Goal: Transaction & Acquisition: Book appointment/travel/reservation

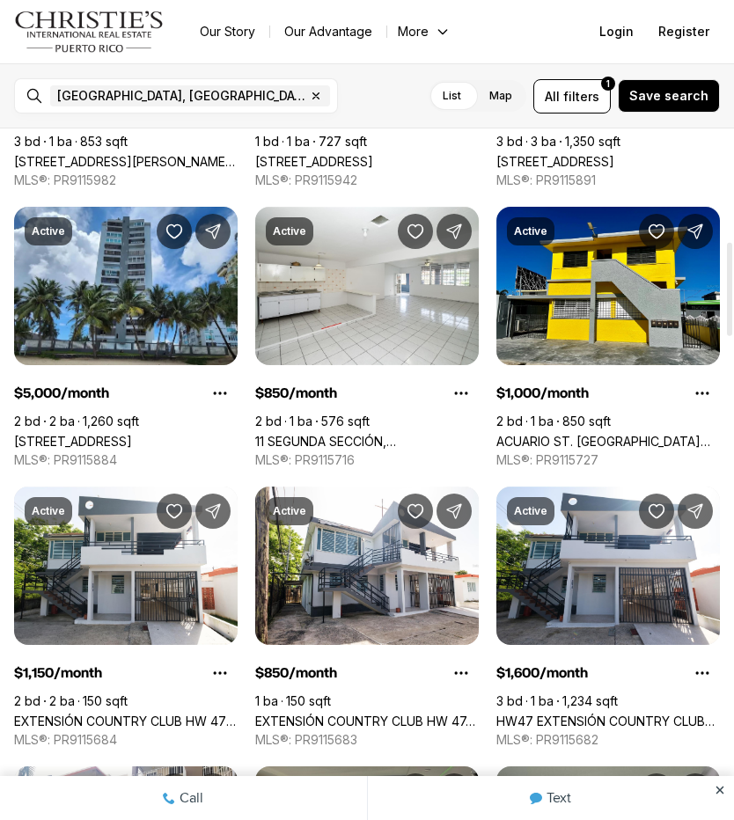
scroll to position [831, 0]
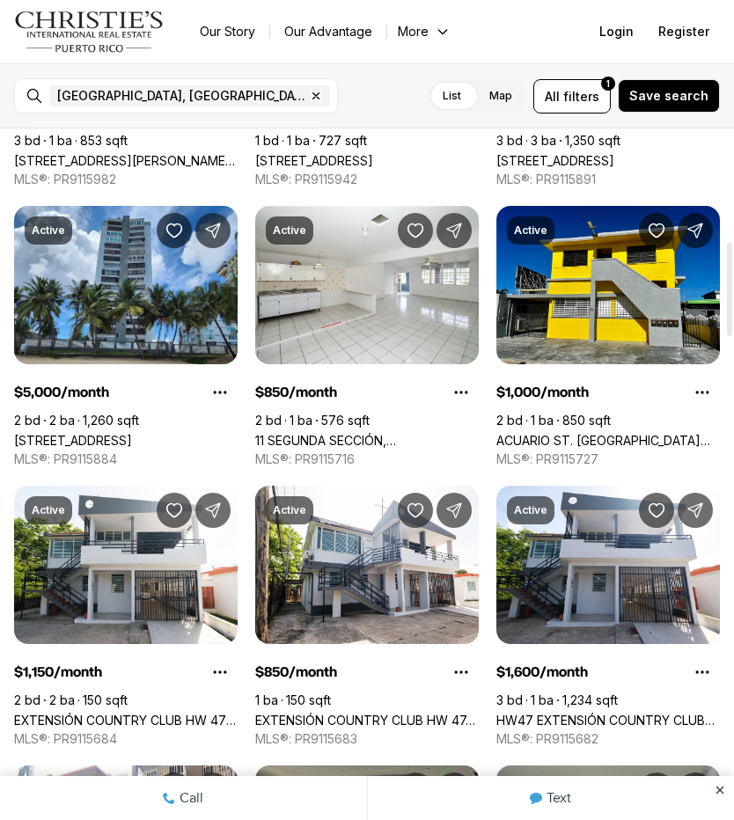
click at [435, 433] on link "11 SEGUNDA SECCIÓN, [GEOGRAPHIC_DATA], #2, [GEOGRAPHIC_DATA] [GEOGRAPHIC_DATA],…" at bounding box center [367, 440] width 224 height 15
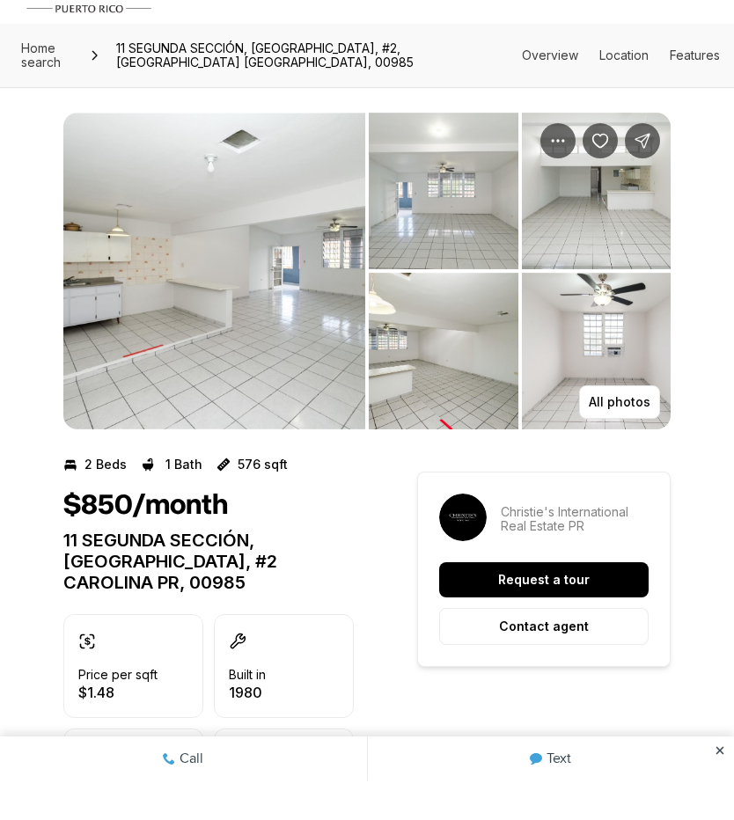
click at [310, 379] on img "View image gallery" at bounding box center [214, 310] width 302 height 317
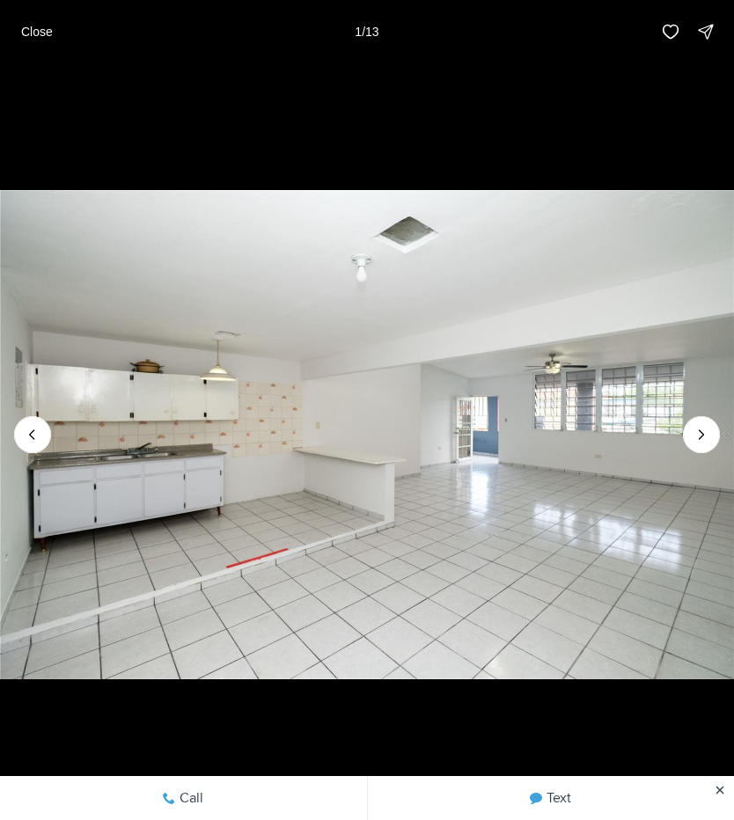
click at [700, 440] on icon "Next slide" at bounding box center [702, 435] width 18 height 18
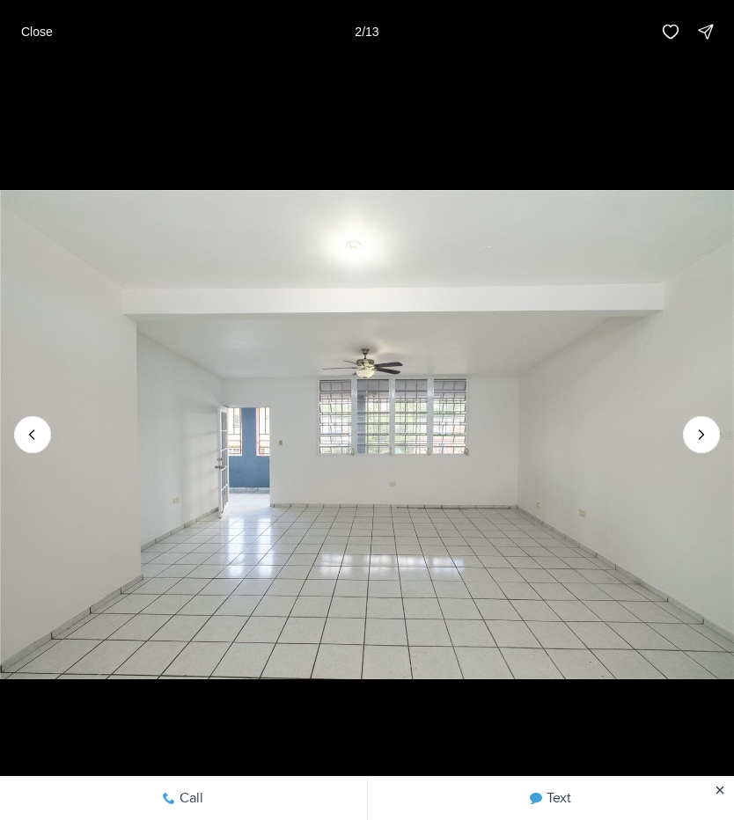
click at [696, 443] on icon "Next slide" at bounding box center [702, 435] width 18 height 18
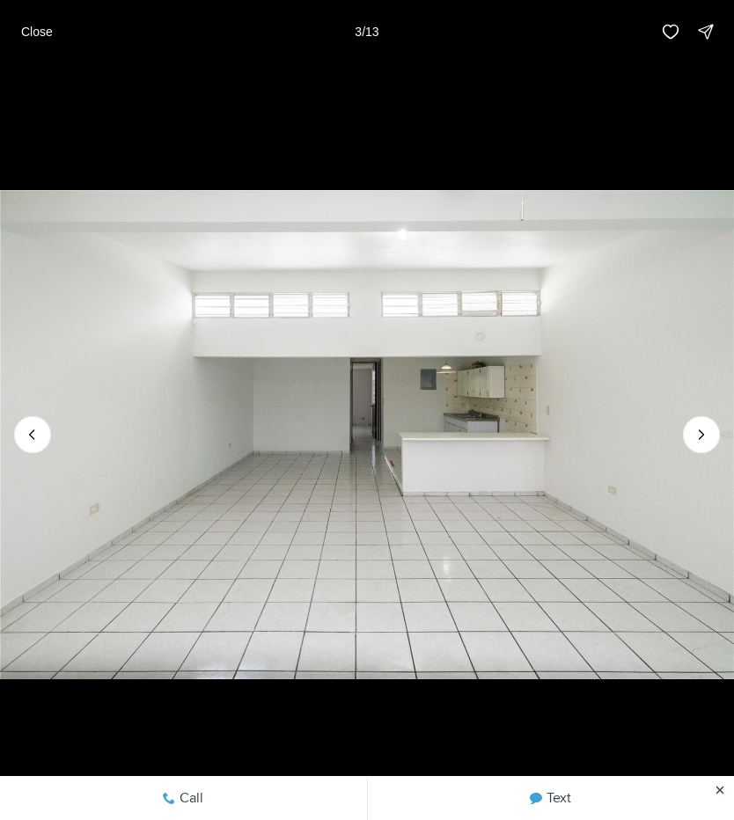
click at [706, 433] on icon "Next slide" at bounding box center [702, 435] width 18 height 18
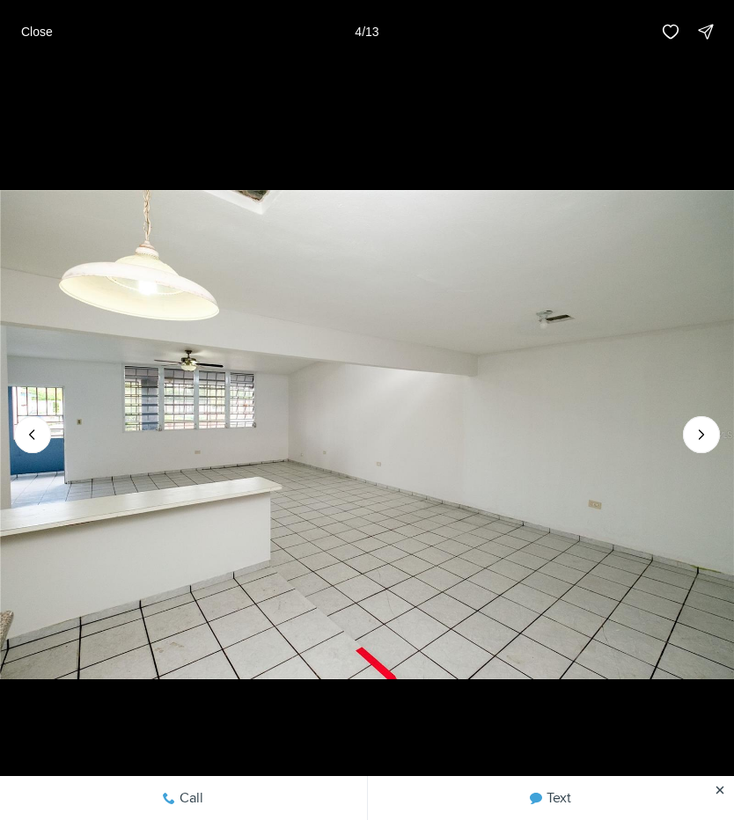
click at [704, 440] on icon "Next slide" at bounding box center [702, 435] width 18 height 18
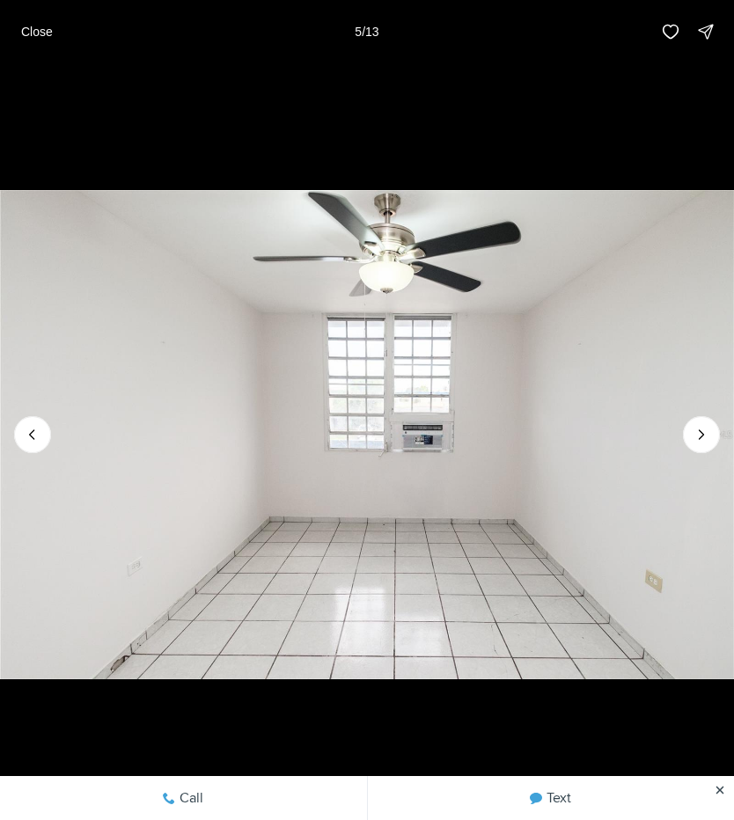
click at [725, 447] on img "5 of 13" at bounding box center [367, 435] width 734 height 574
click at [704, 441] on icon "Next slide" at bounding box center [702, 435] width 18 height 18
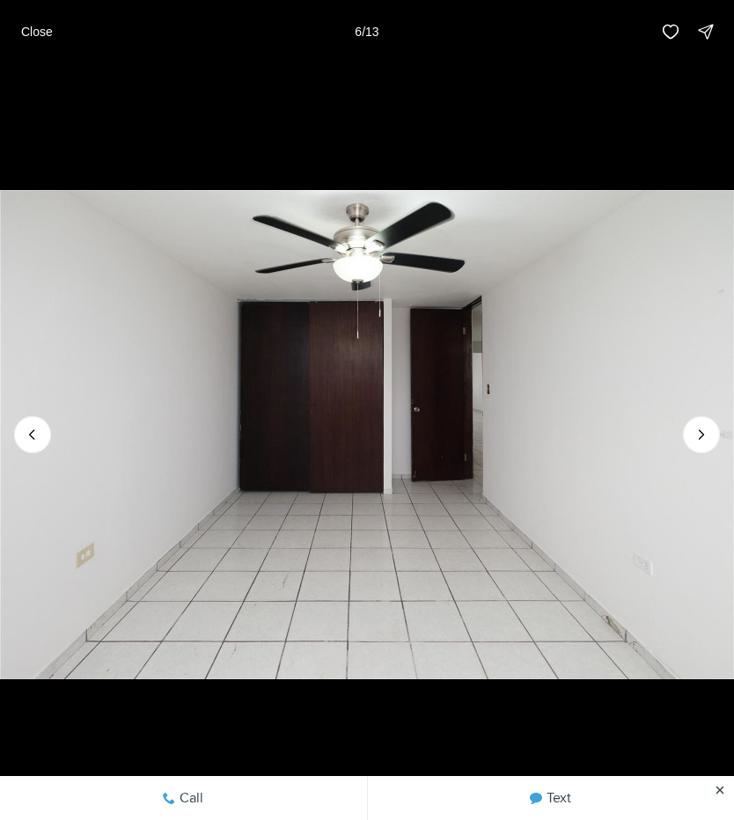
click at [709, 436] on icon "Next slide" at bounding box center [702, 435] width 18 height 18
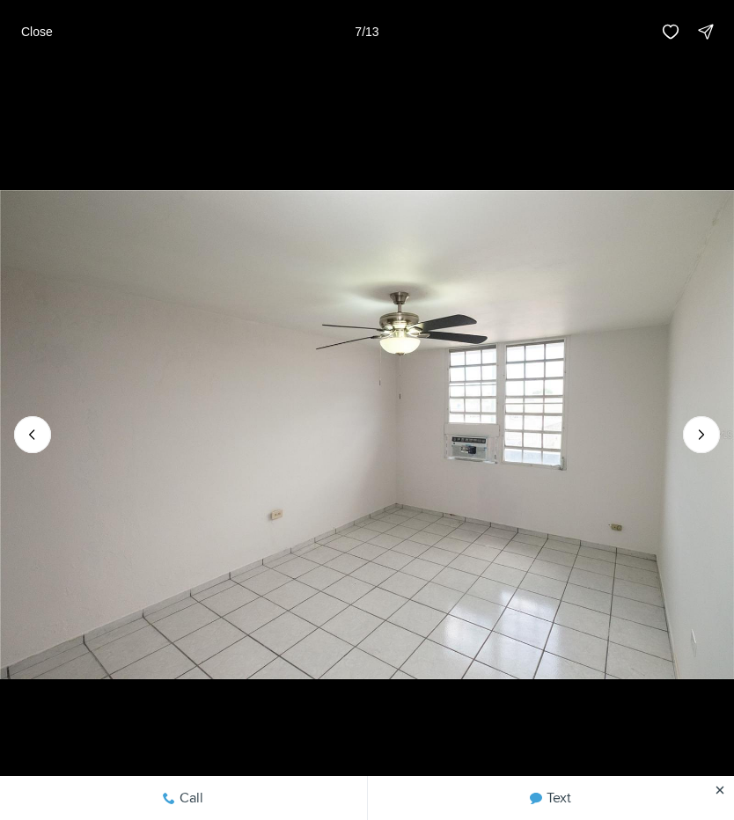
click at [708, 437] on icon "Next slide" at bounding box center [702, 435] width 18 height 18
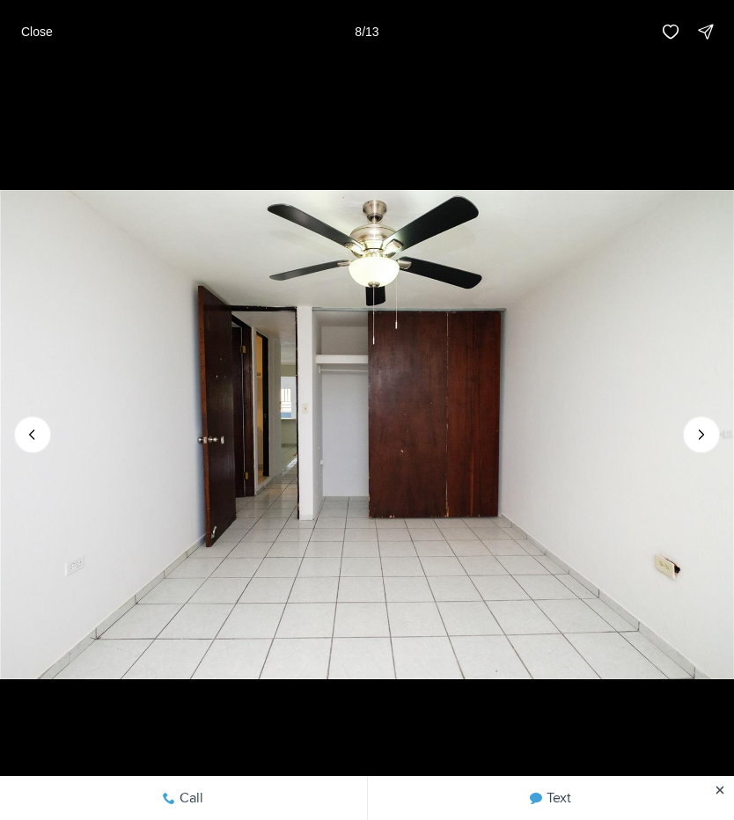
click at [708, 426] on icon "Next slide" at bounding box center [702, 435] width 18 height 18
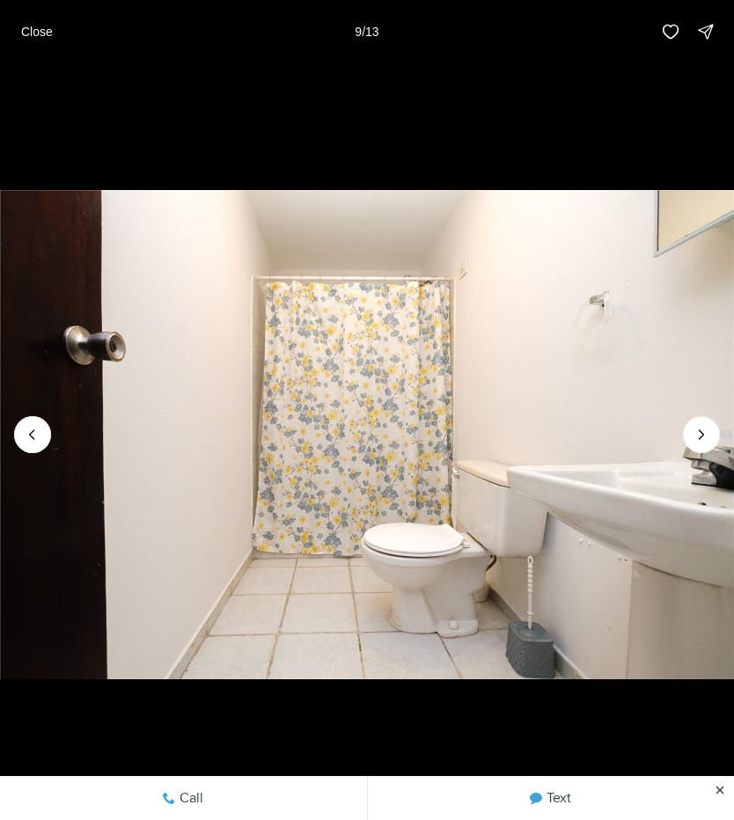
click at [709, 436] on icon "Next slide" at bounding box center [702, 435] width 18 height 18
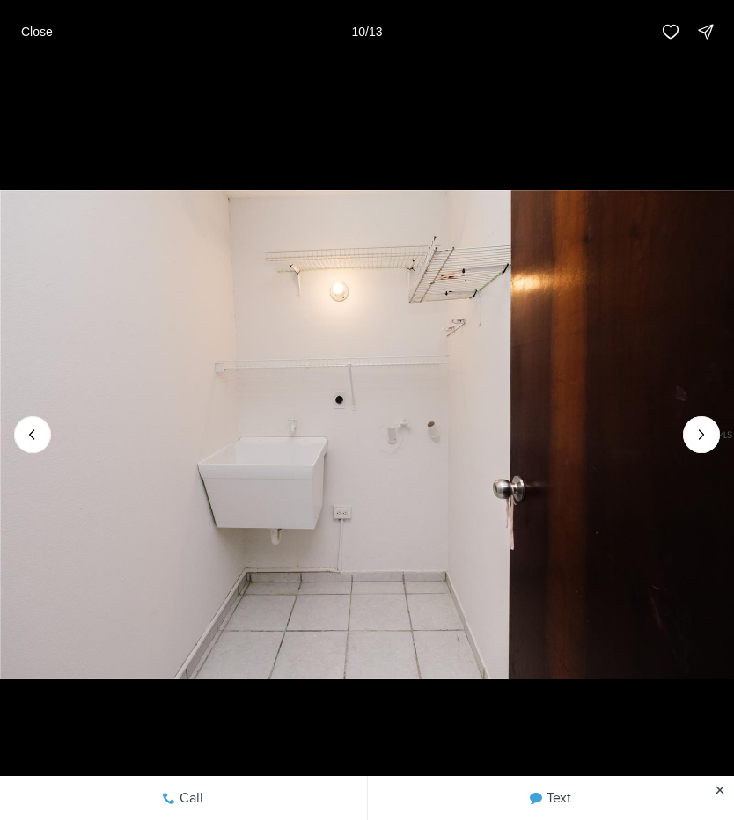
click at [705, 438] on icon "Next slide" at bounding box center [702, 435] width 18 height 18
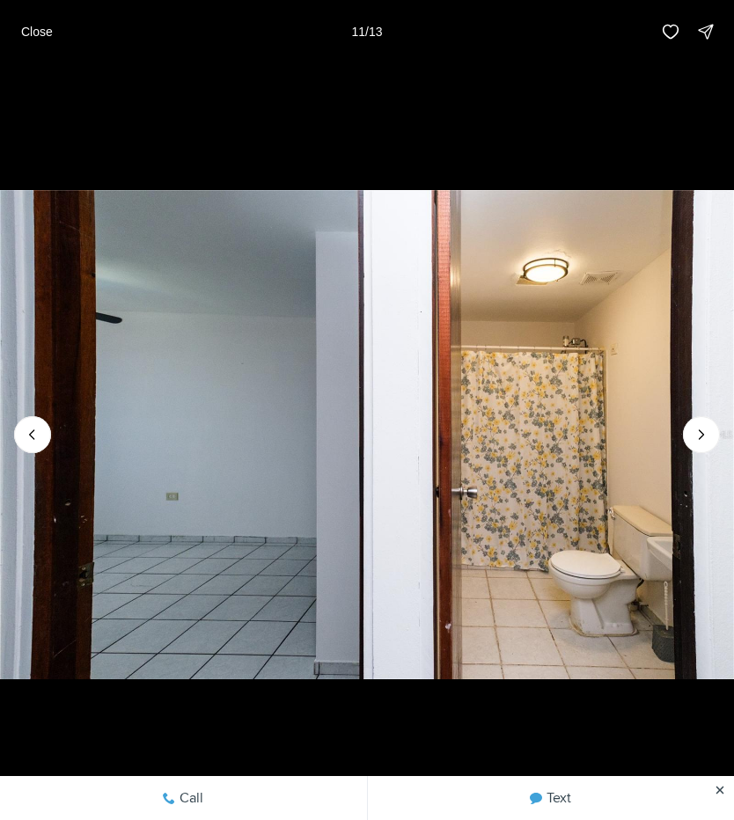
click at [710, 440] on icon "Next slide" at bounding box center [702, 435] width 18 height 18
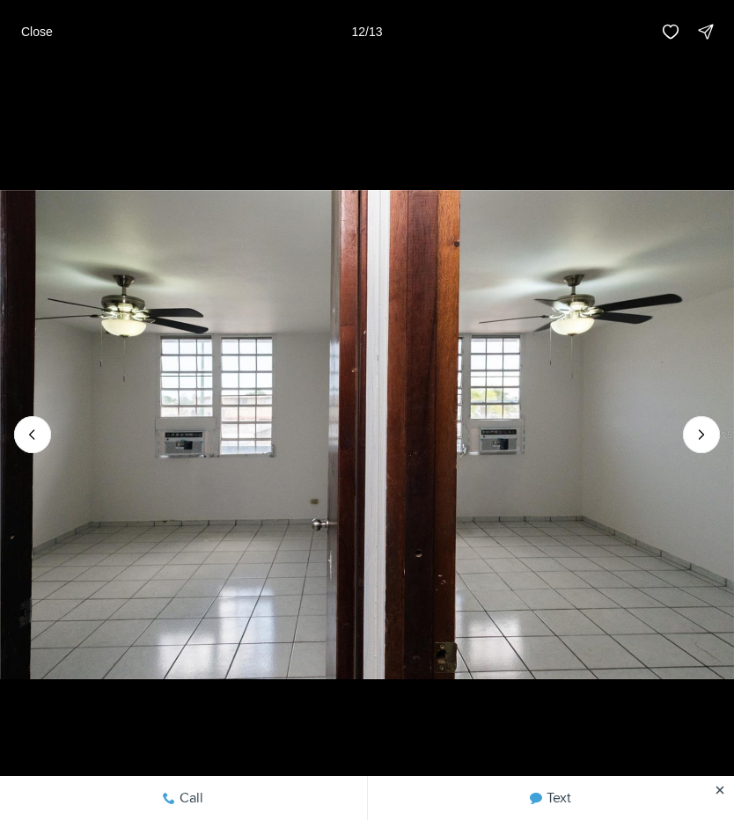
click at [707, 434] on icon "Next slide" at bounding box center [702, 435] width 18 height 18
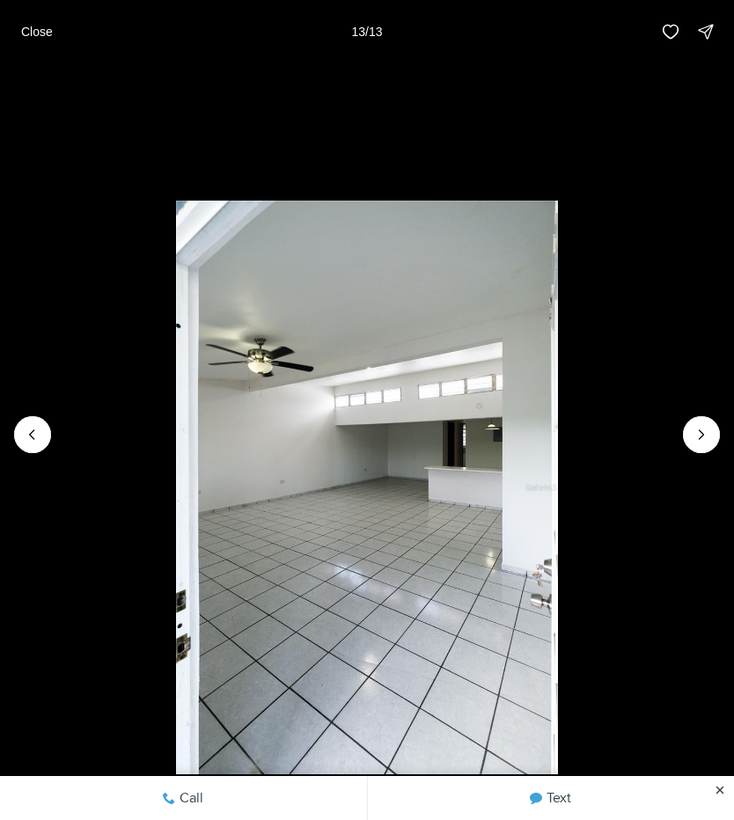
click at [702, 442] on div at bounding box center [701, 434] width 37 height 37
click at [711, 438] on div at bounding box center [701, 434] width 37 height 37
click at [708, 444] on div at bounding box center [701, 434] width 37 height 37
click at [50, 39] on p "Close" at bounding box center [37, 32] width 32 height 14
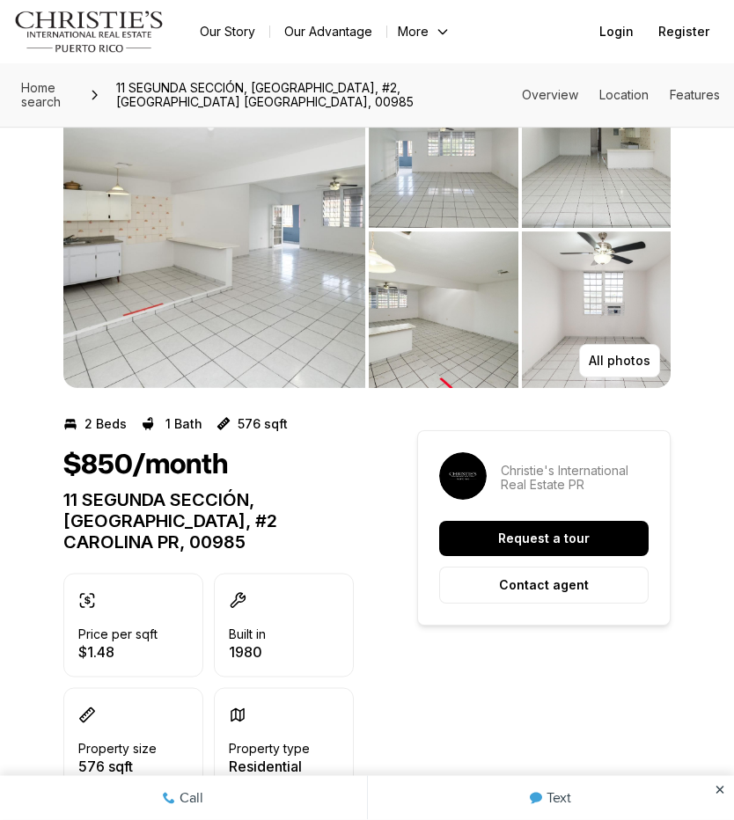
scroll to position [0, 0]
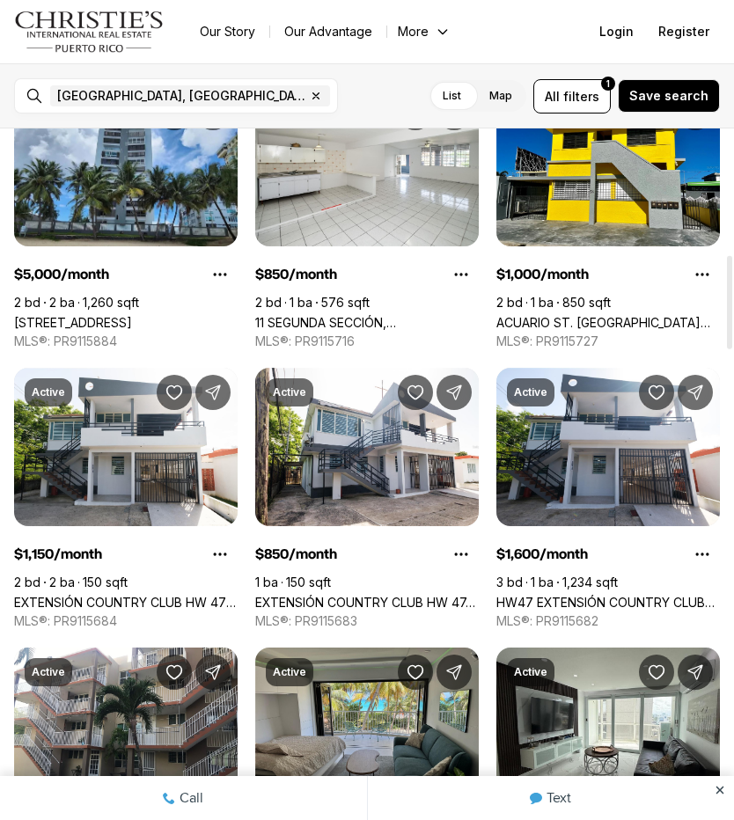
scroll to position [913, 0]
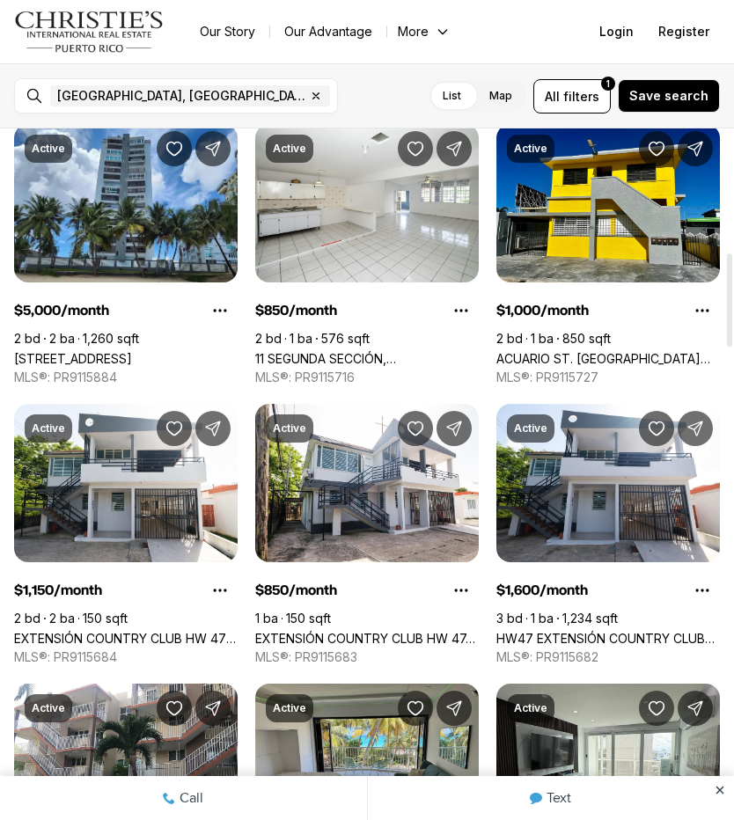
click at [592, 97] on span "filters" at bounding box center [581, 96] width 36 height 18
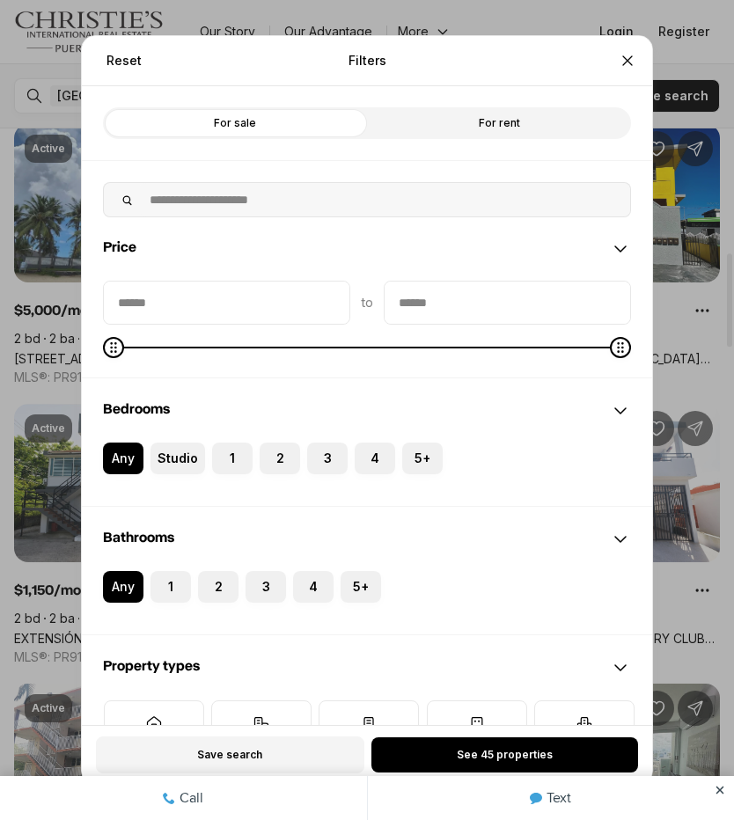
click at [321, 454] on button "3" at bounding box center [316, 452] width 18 height 18
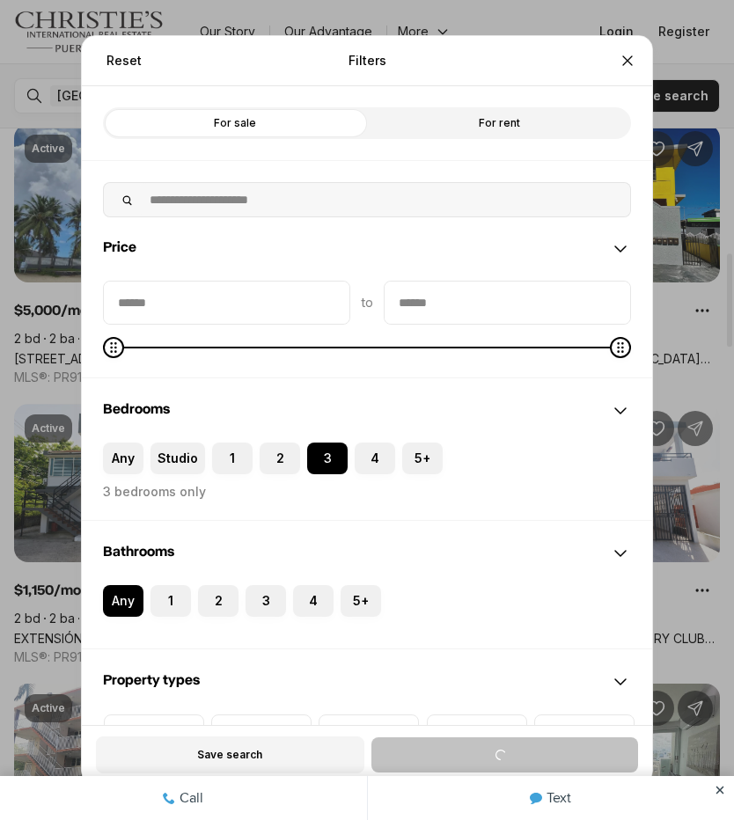
click at [165, 596] on button "1" at bounding box center [160, 594] width 18 height 18
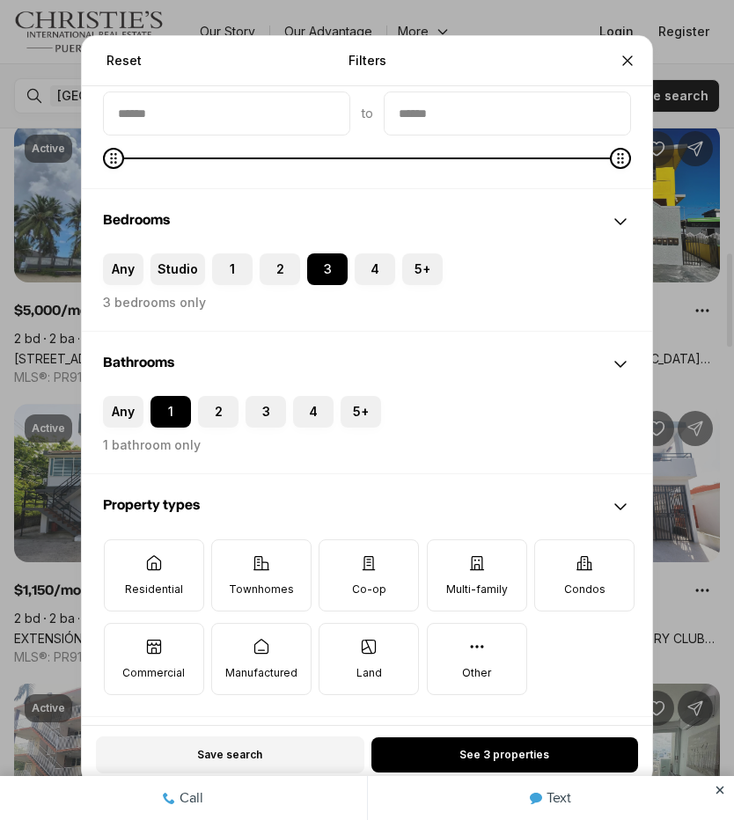
scroll to position [194, 0]
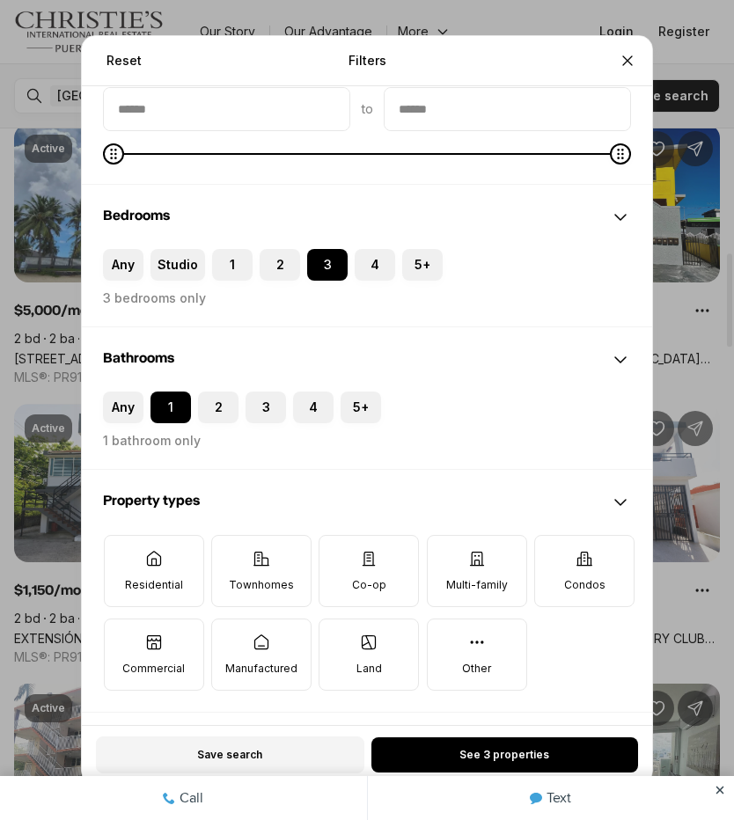
click at [531, 751] on span "See 3 properties" at bounding box center [505, 755] width 90 height 14
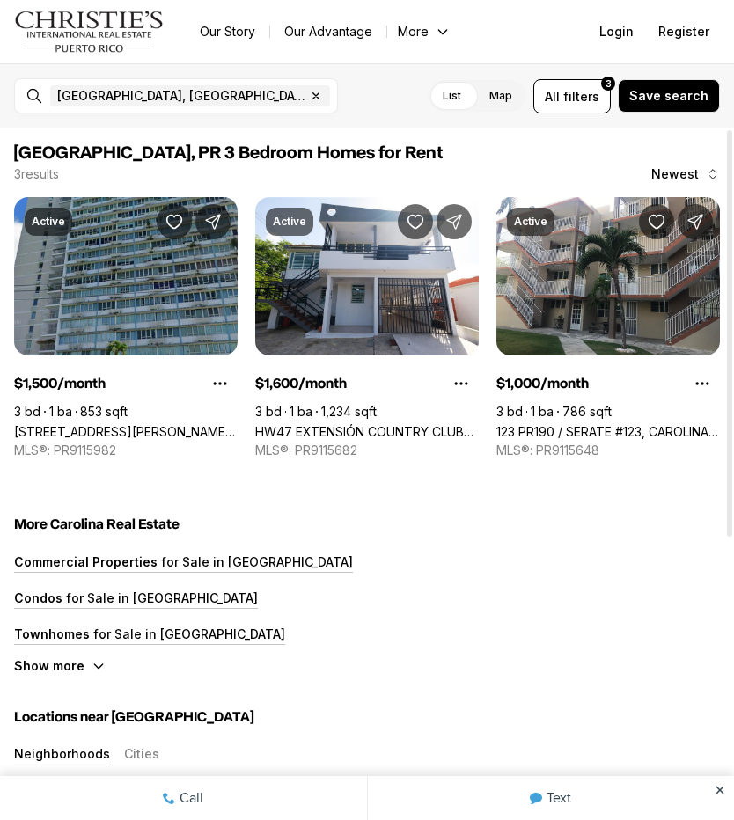
scroll to position [0, 0]
click at [651, 424] on link "123 PR190 / SERATE #123, CAROLINA PR, 00982" at bounding box center [608, 431] width 224 height 15
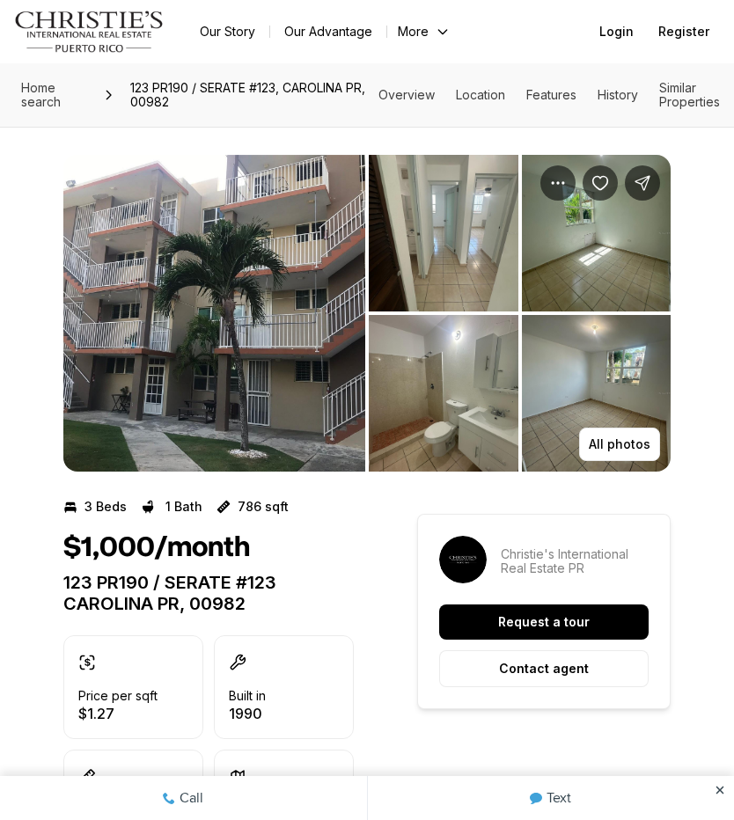
click at [315, 378] on img "View image gallery" at bounding box center [214, 313] width 302 height 317
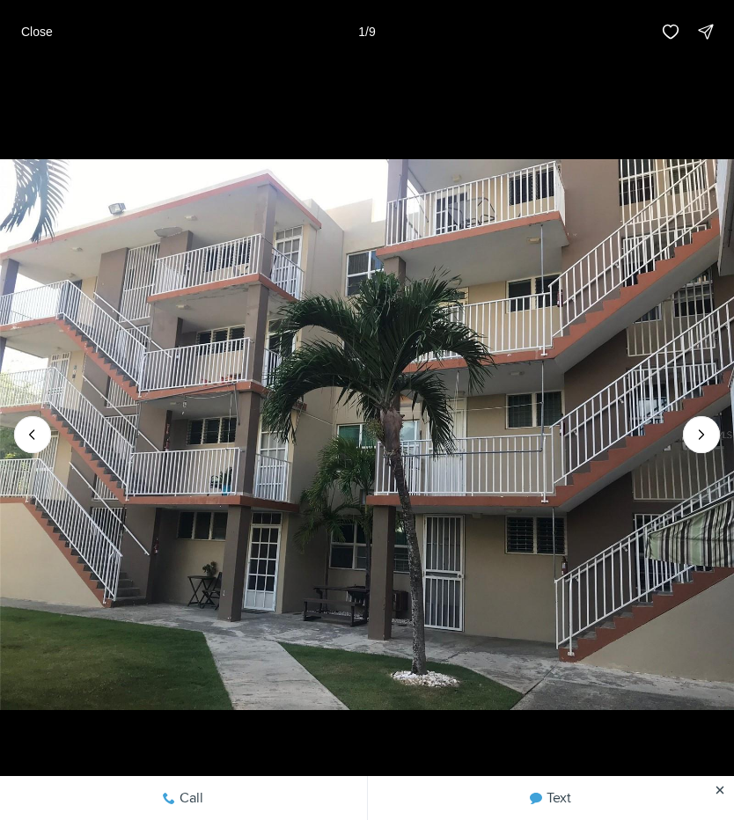
click at [698, 436] on icon "Next slide" at bounding box center [702, 435] width 18 height 18
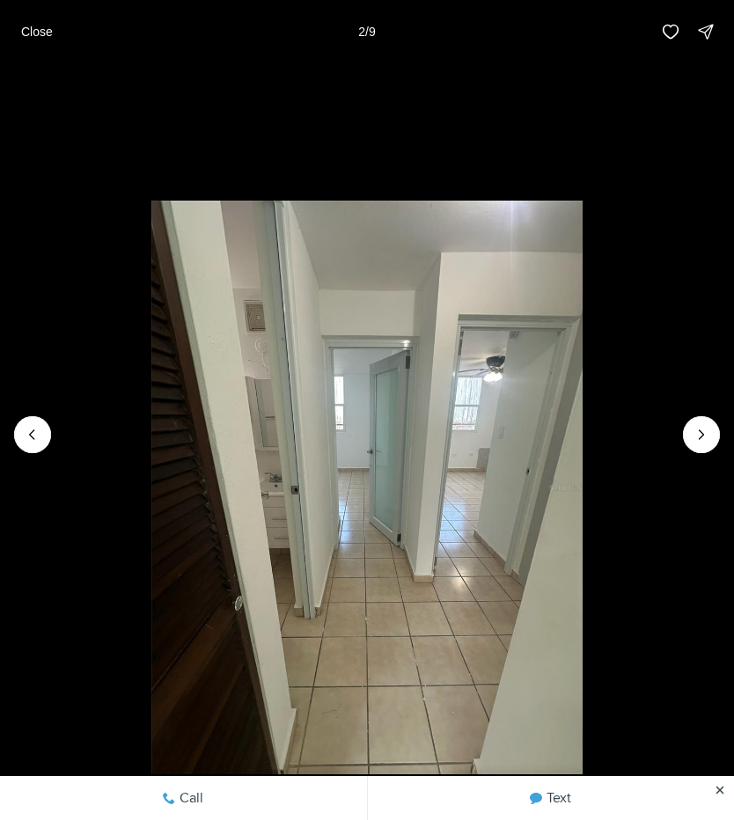
click at [700, 450] on button "Next slide" at bounding box center [701, 434] width 37 height 37
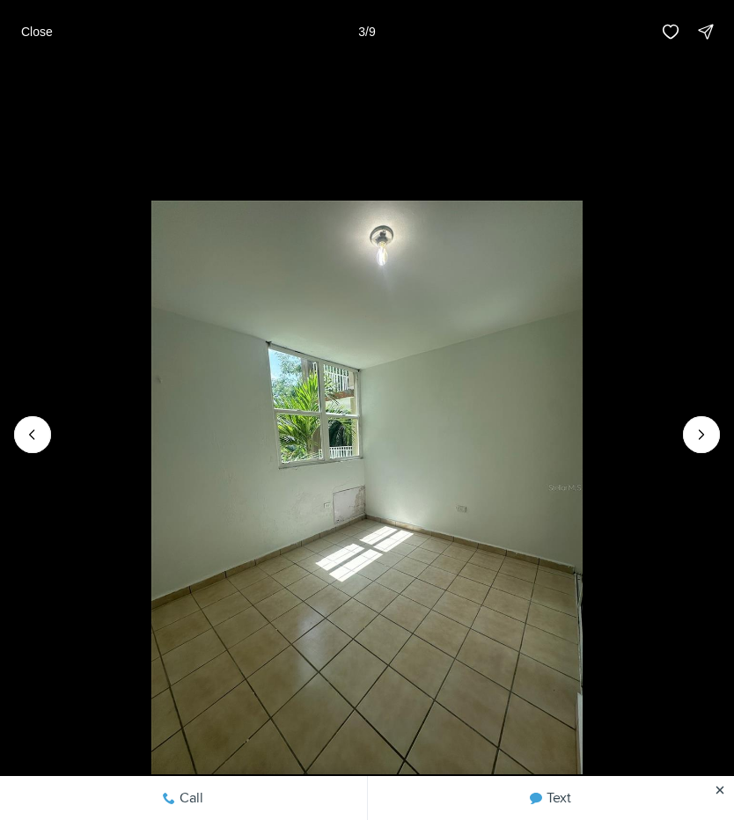
click at [702, 435] on icon "Next slide" at bounding box center [702, 435] width 18 height 18
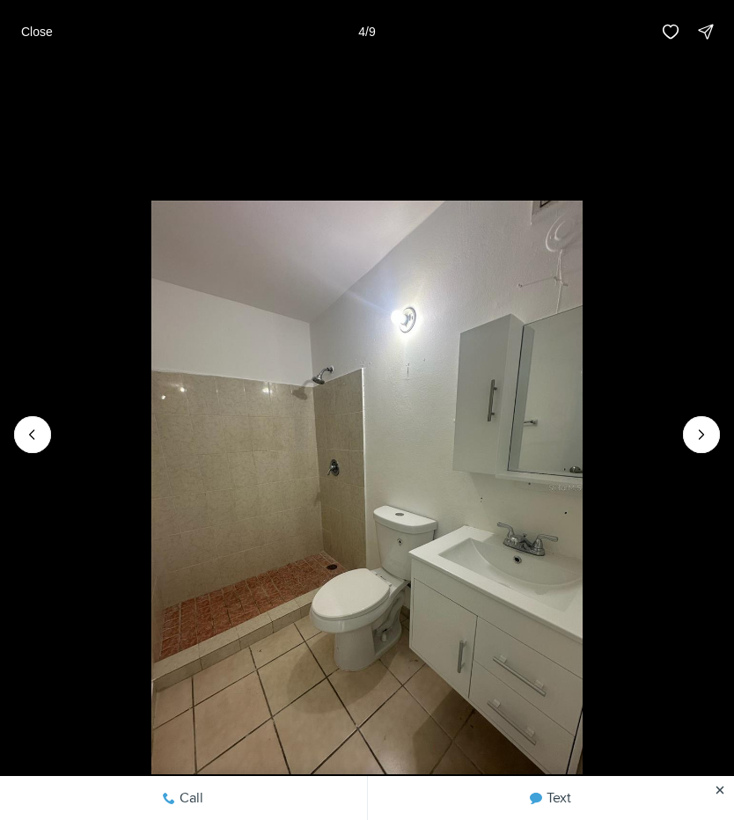
click at [693, 442] on icon "Next slide" at bounding box center [702, 435] width 18 height 18
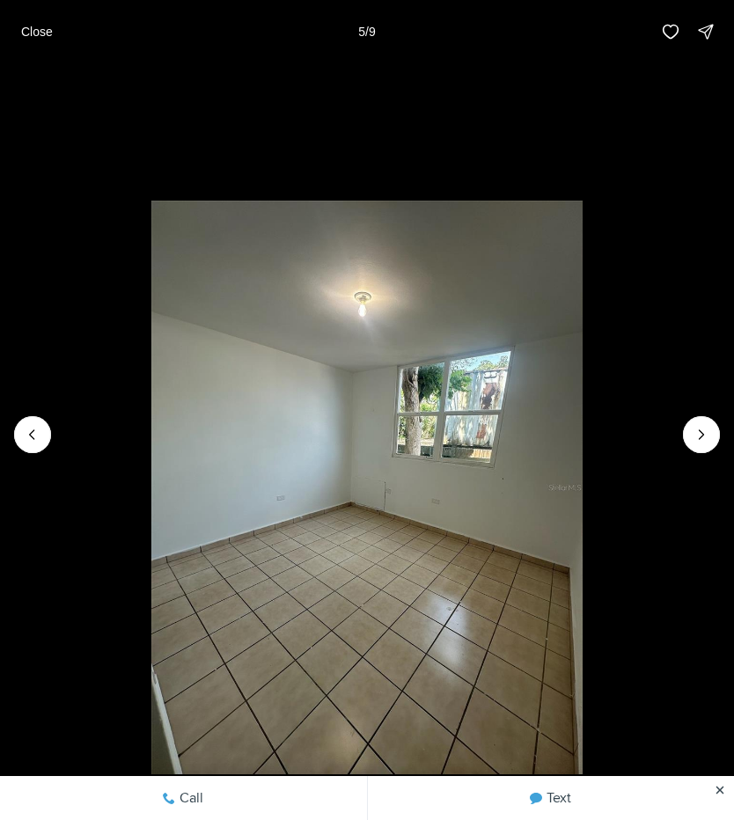
click at [695, 442] on icon "Next slide" at bounding box center [702, 435] width 18 height 18
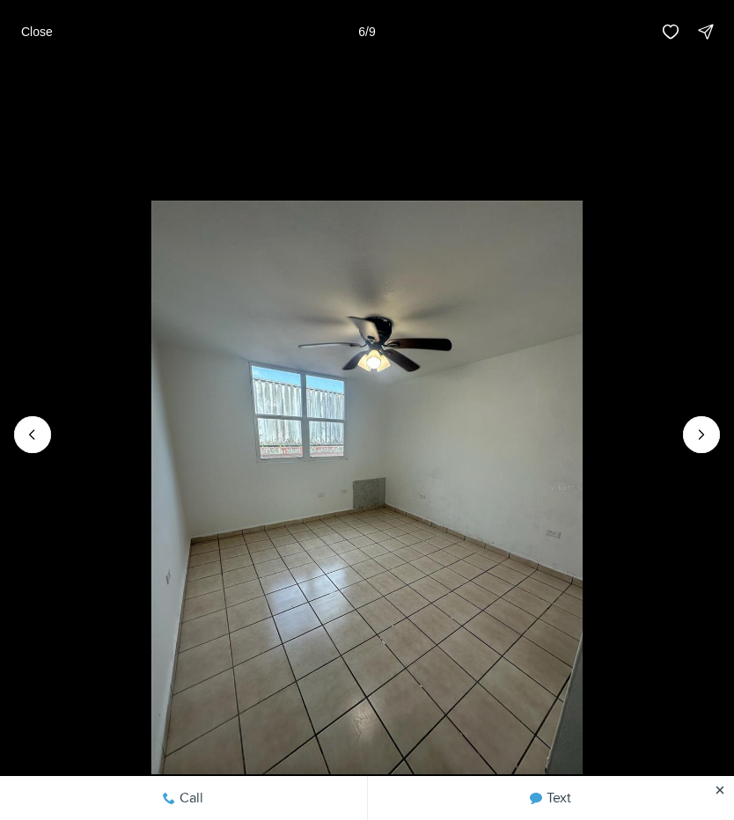
click at [695, 447] on button "Next slide" at bounding box center [701, 434] width 37 height 37
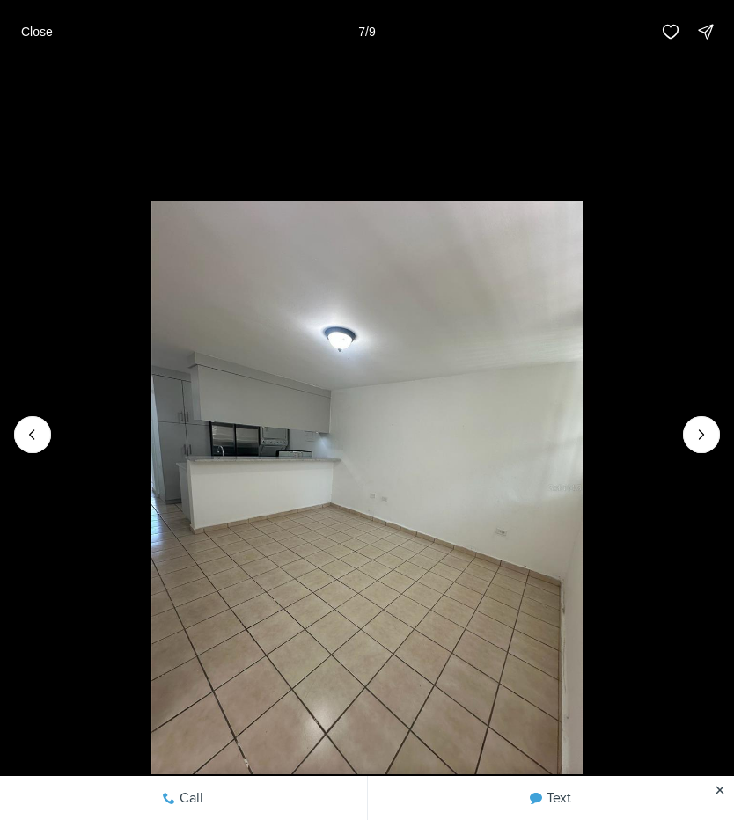
click at [692, 460] on li "7 of 9" at bounding box center [367, 434] width 734 height 743
click at [702, 452] on button "Next slide" at bounding box center [701, 434] width 37 height 37
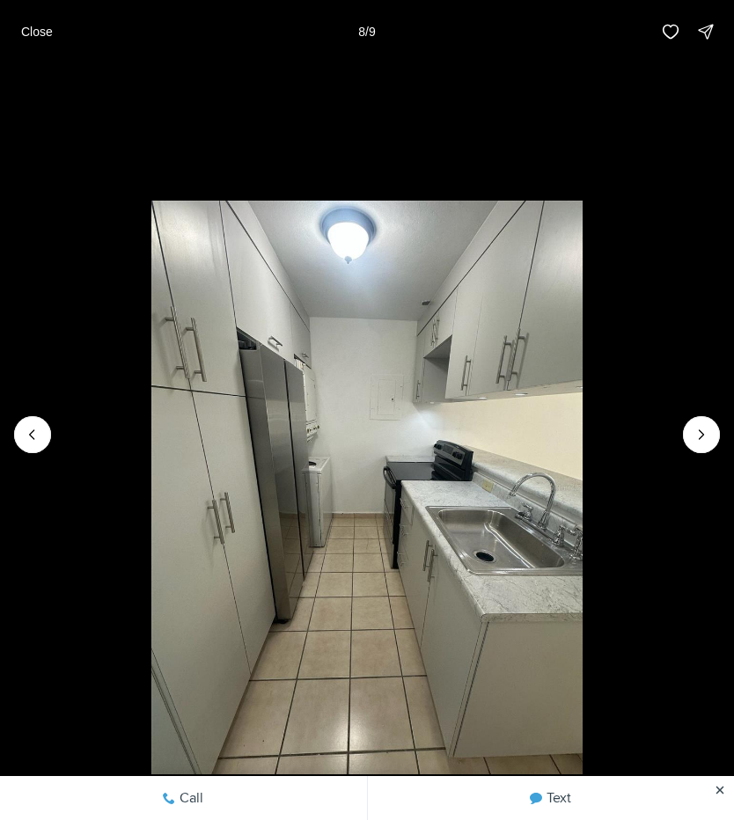
click at [702, 442] on icon "Next slide" at bounding box center [702, 435] width 18 height 18
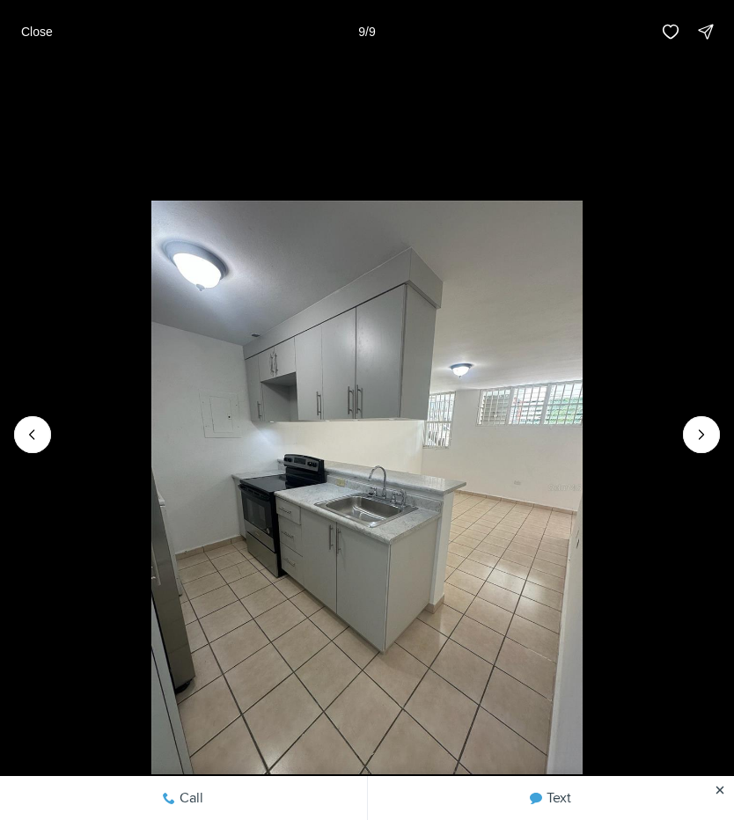
click at [705, 440] on div at bounding box center [701, 434] width 37 height 37
click at [702, 449] on div at bounding box center [701, 434] width 37 height 37
click at [701, 450] on div at bounding box center [701, 434] width 37 height 37
click at [713, 452] on li "9 of 9" at bounding box center [367, 434] width 734 height 743
click at [33, 39] on p "Close" at bounding box center [37, 32] width 32 height 14
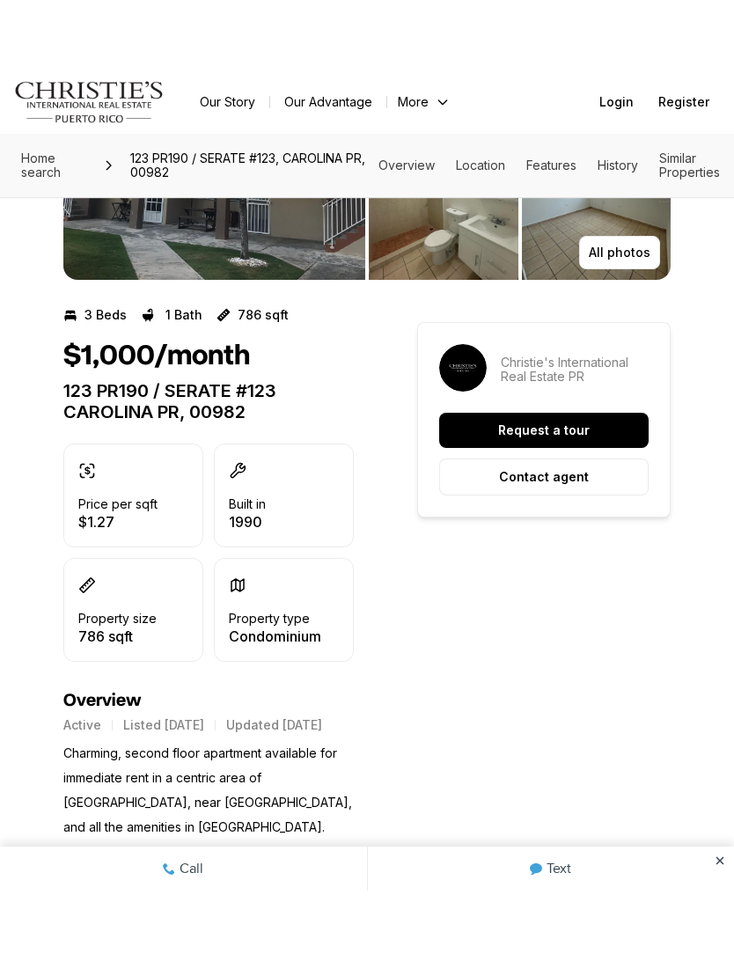
scroll to position [317, 0]
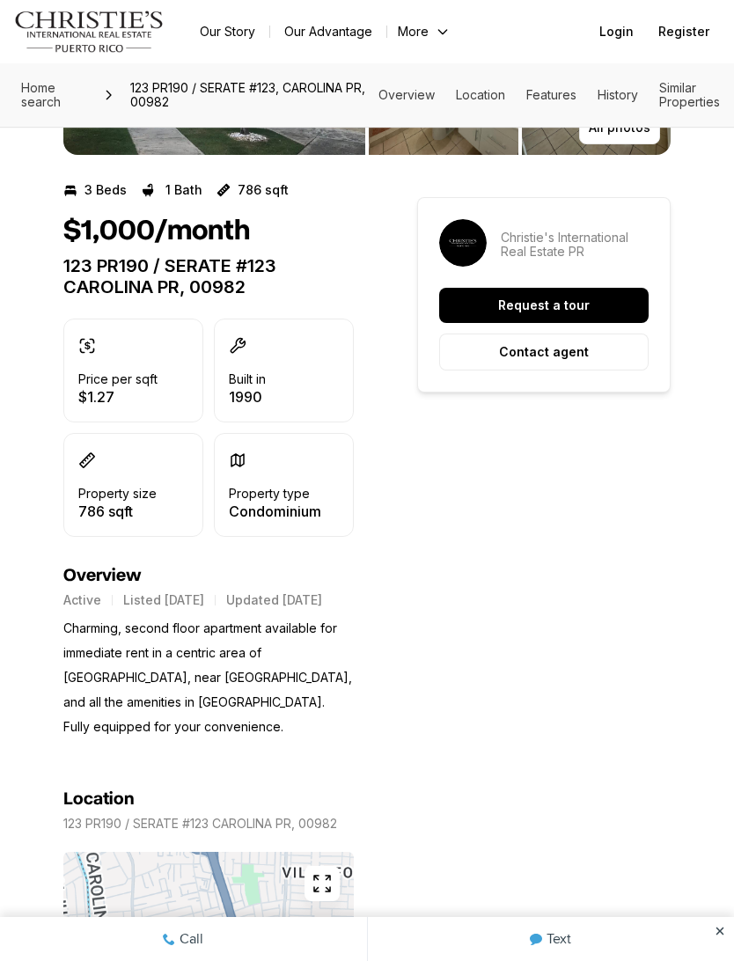
click at [309, 739] on section "Location 123 PR190 / SERATE #123 CAROLINA PR, 00982 Copy address" at bounding box center [208, 956] width 291 height 434
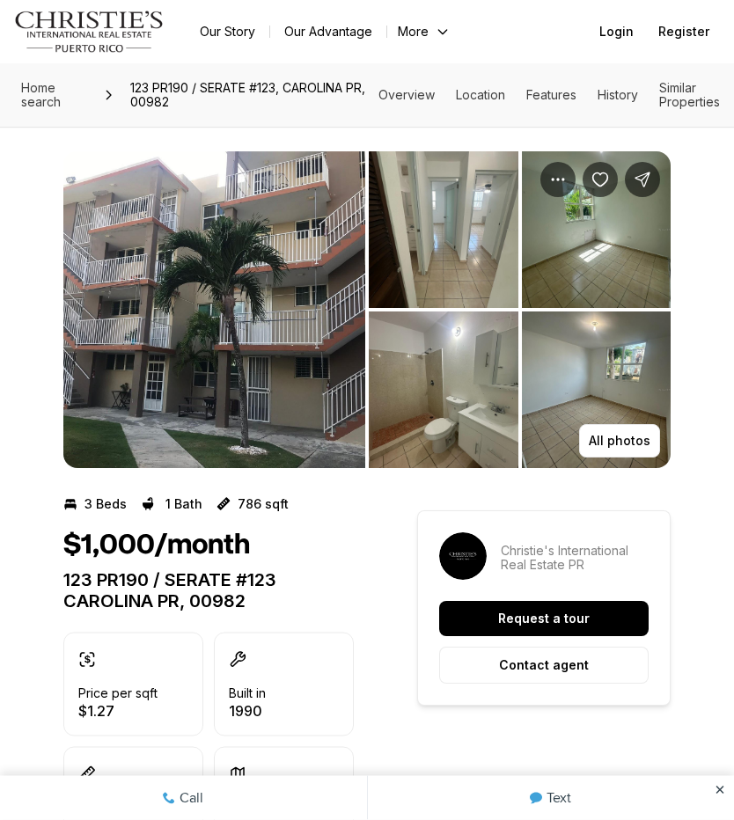
scroll to position [0, 0]
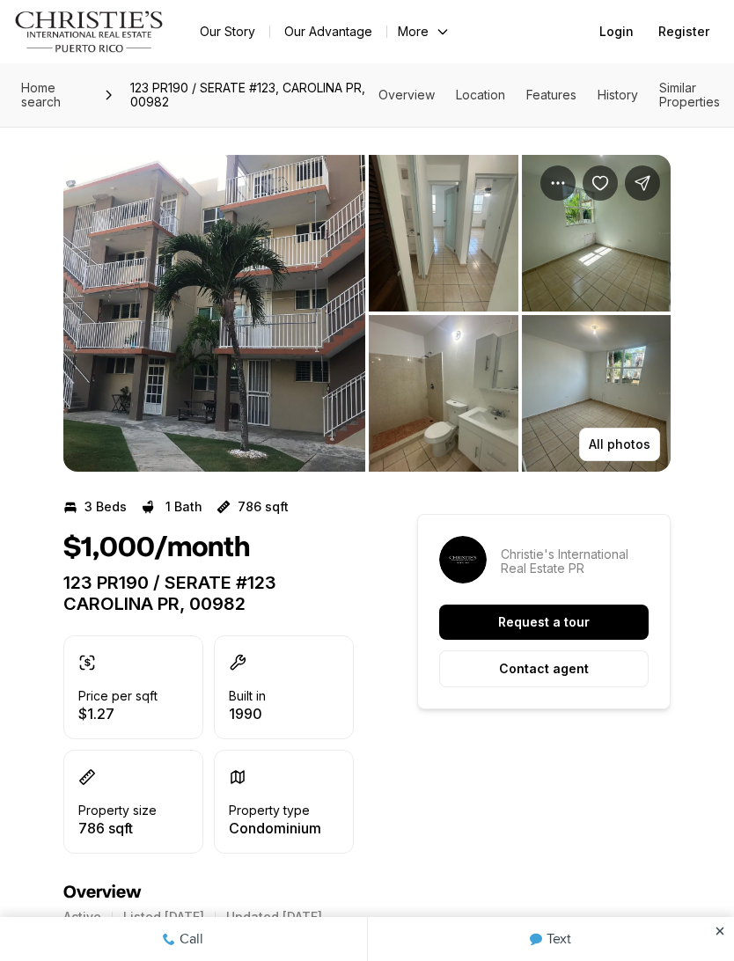
click at [565, 630] on button "Request a tour" at bounding box center [544, 622] width 210 height 35
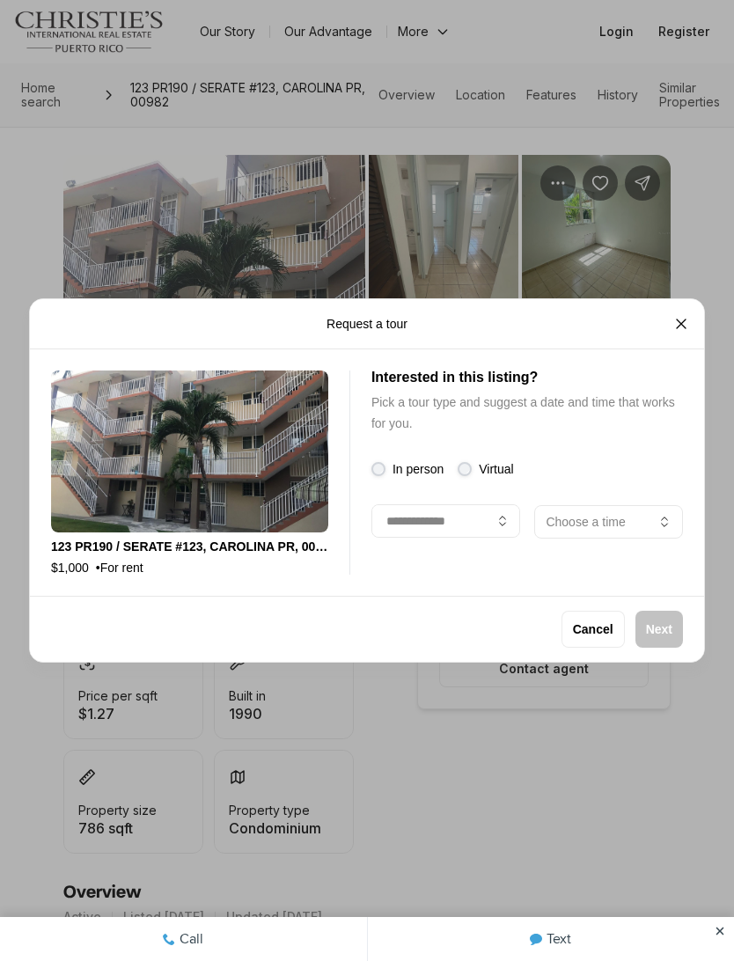
click at [688, 311] on button "Close" at bounding box center [681, 323] width 35 height 35
